Goal: Check status: Check status

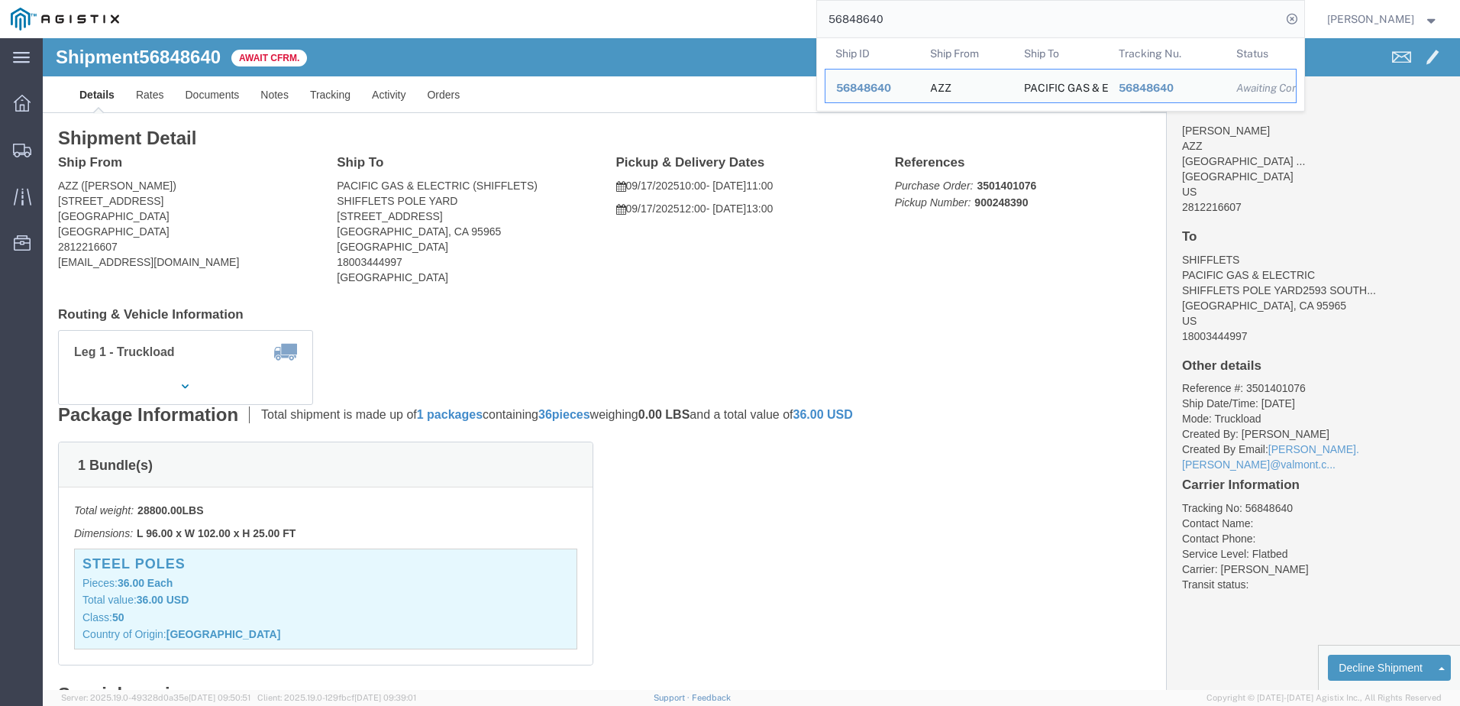
drag, startPoint x: 962, startPoint y: 18, endPoint x: 827, endPoint y: 24, distance: 135.3
click at [827, 24] on div "56848640 Ship ID Ship From Ship To Tracking Nu. Status Ship ID 56848640 Ship Fr…" at bounding box center [717, 19] width 1175 height 38
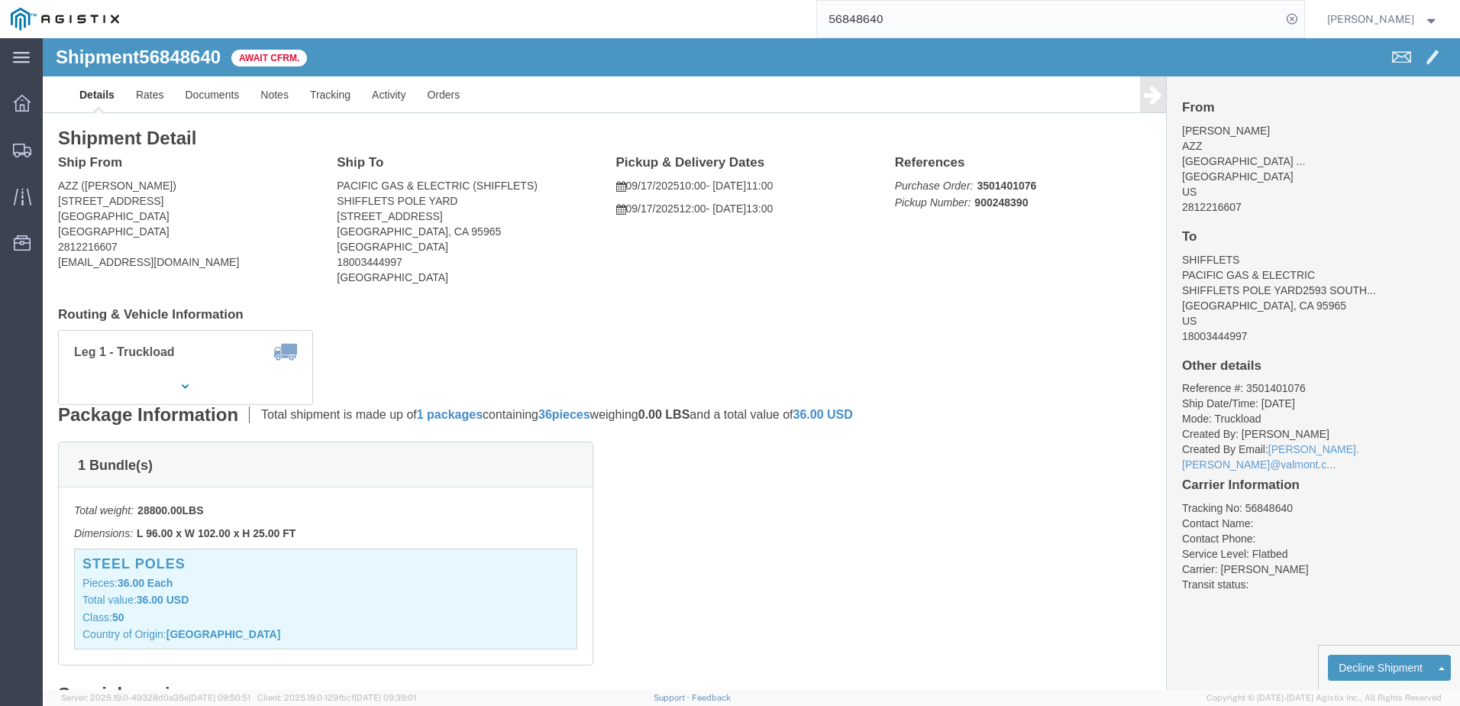
paste input "52033"
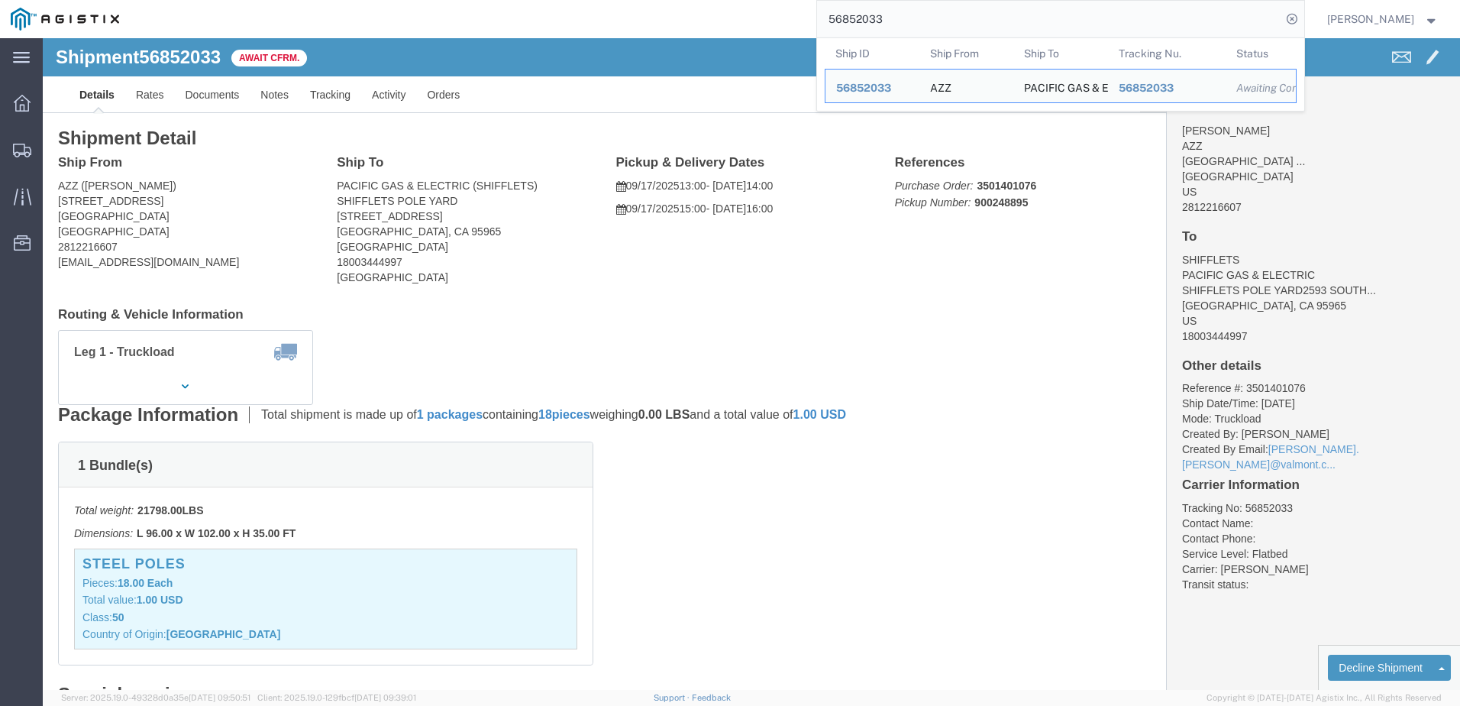
drag, startPoint x: 988, startPoint y: 29, endPoint x: 754, endPoint y: 0, distance: 235.5
paste input "1964"
drag, startPoint x: 927, startPoint y: 22, endPoint x: 810, endPoint y: 21, distance: 117.6
click at [810, 21] on div "56851964 Ship ID Ship From Ship To Tracking Nu. Status Ship ID 56851964 Ship Fr…" at bounding box center [717, 19] width 1175 height 38
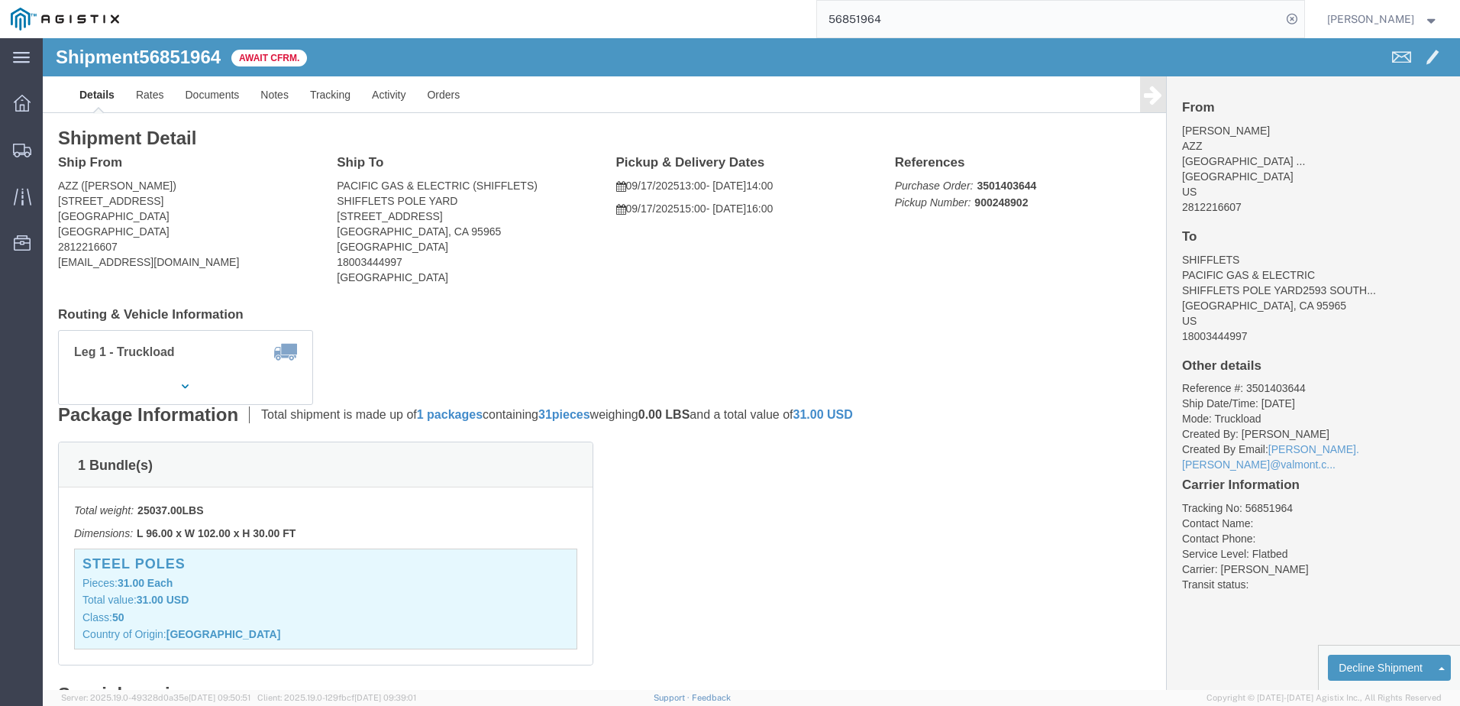
paste input "36"
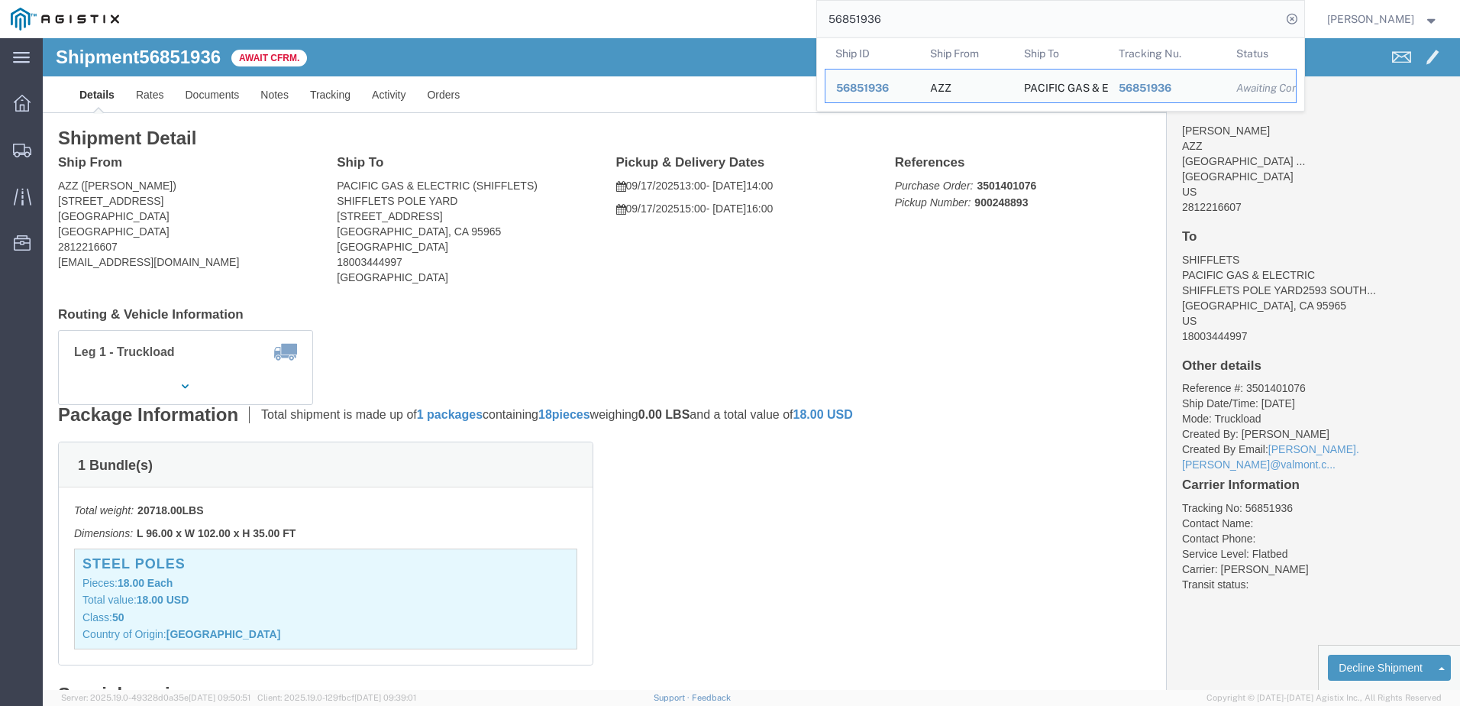
drag, startPoint x: 966, startPoint y: 25, endPoint x: 784, endPoint y: 19, distance: 182.6
click at [784, 19] on div "56851936 Ship ID Ship From Ship To Tracking Nu. Status Ship ID 56851936 Ship Fr…" at bounding box center [717, 19] width 1175 height 38
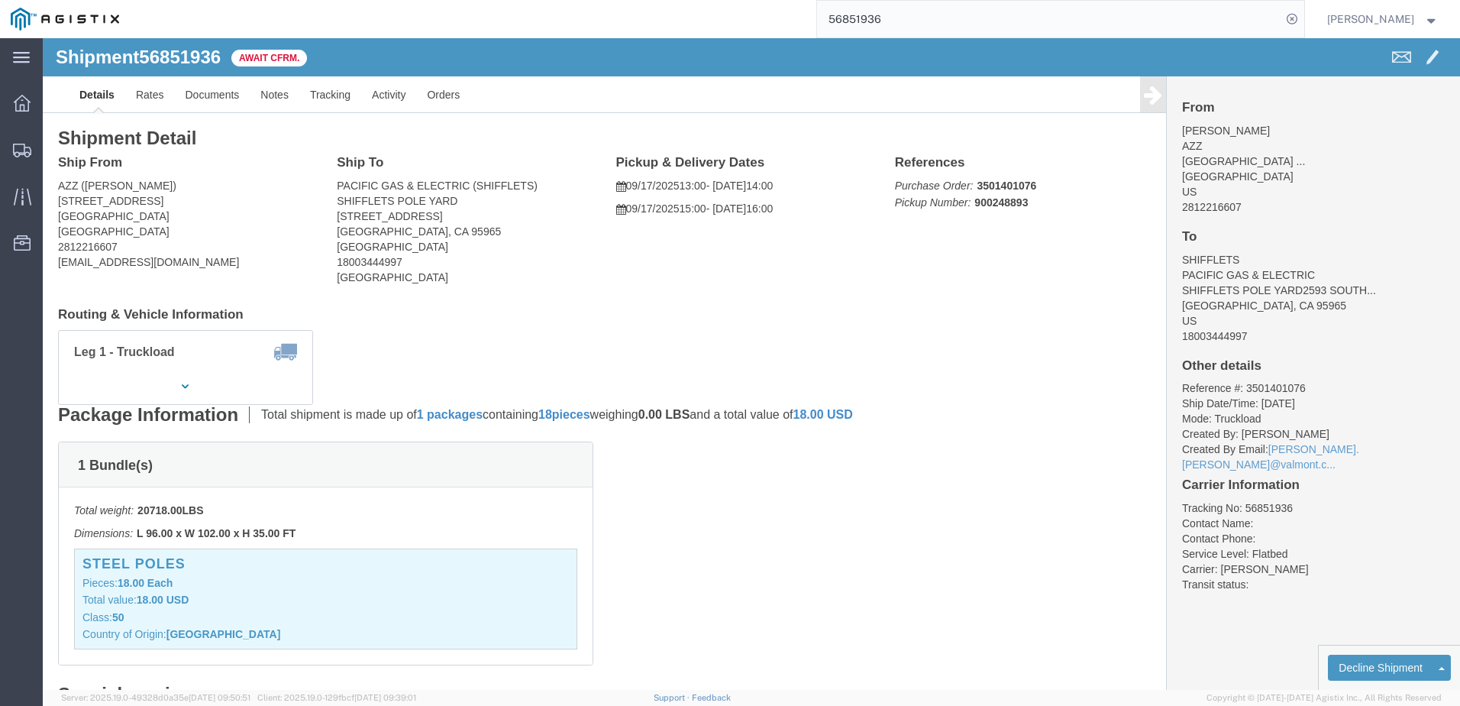
paste input "94"
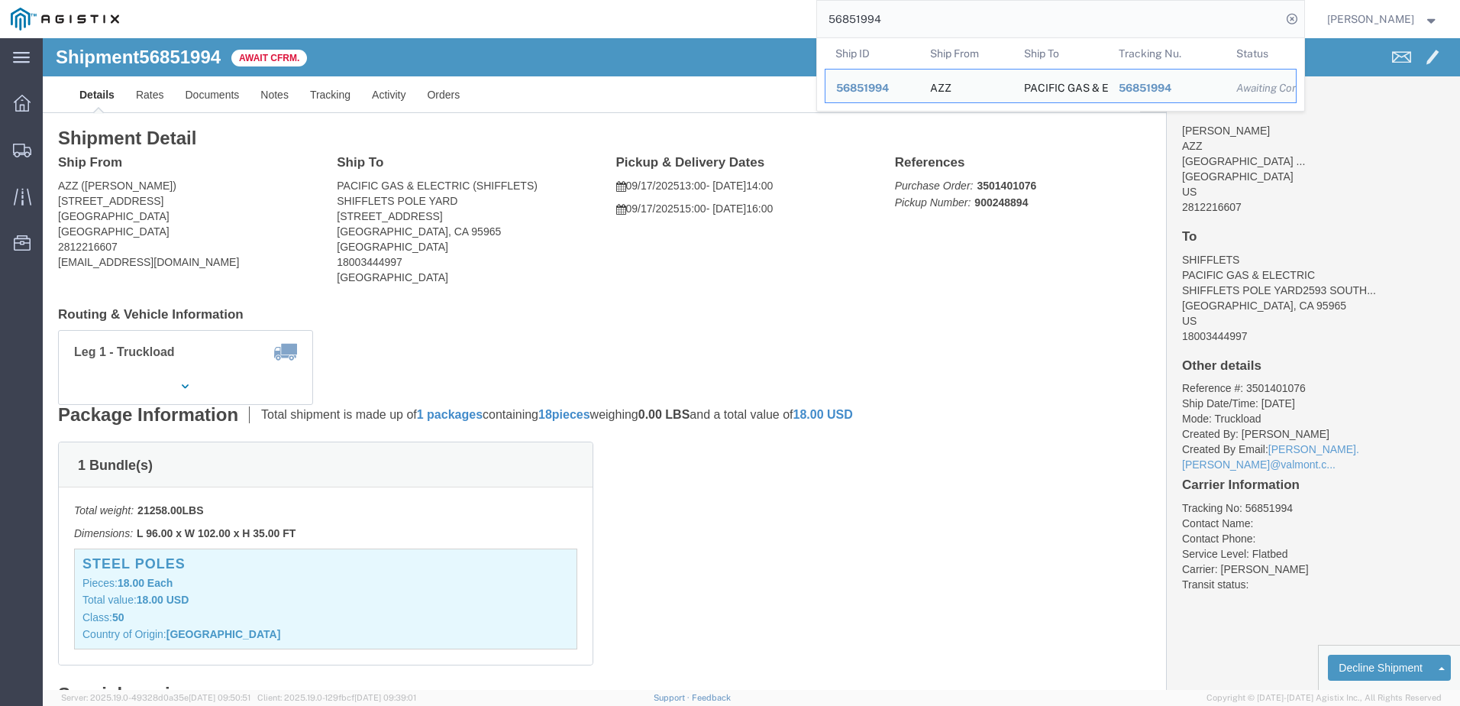
drag, startPoint x: 919, startPoint y: 12, endPoint x: 852, endPoint y: 11, distance: 67.2
click at [852, 11] on input "56851994" at bounding box center [1049, 19] width 464 height 37
paste input "2808"
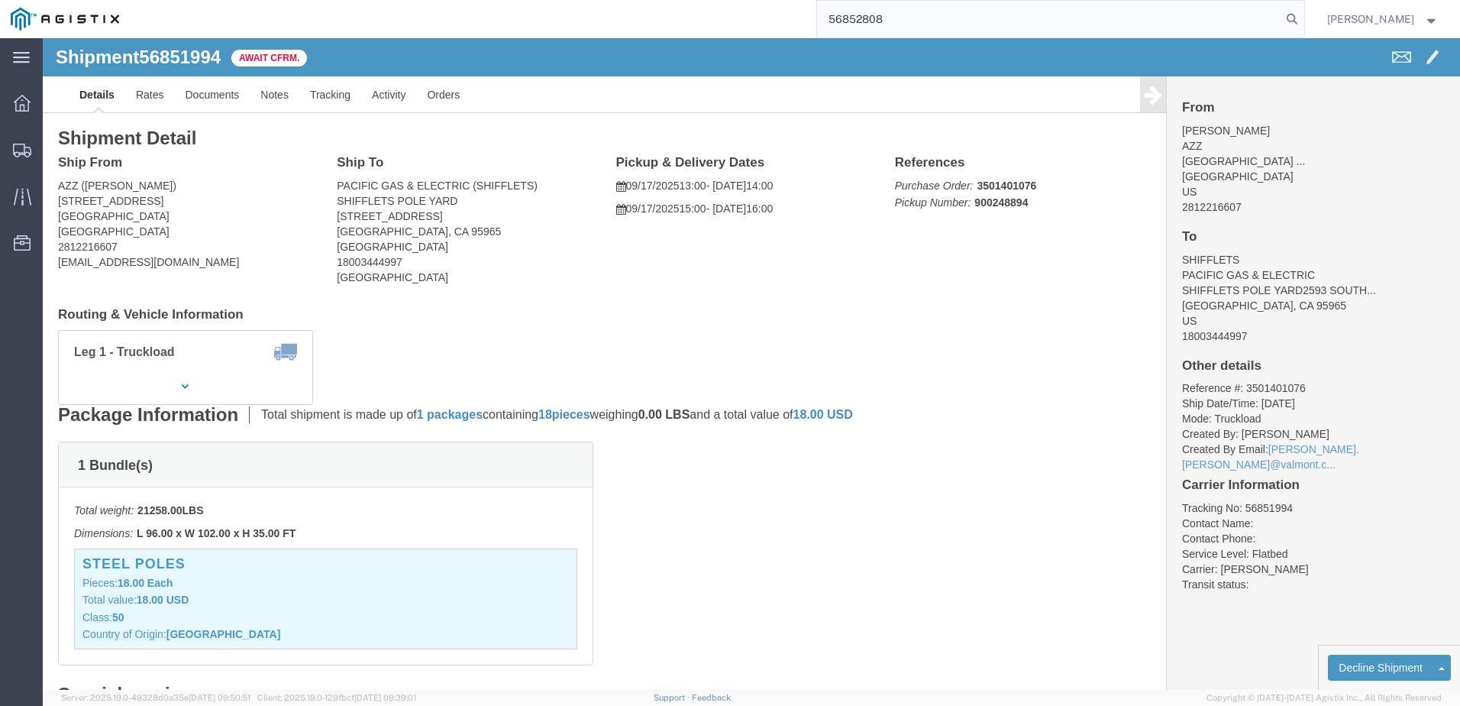
type input "56852808"
